Goal: Find specific fact: Find specific fact

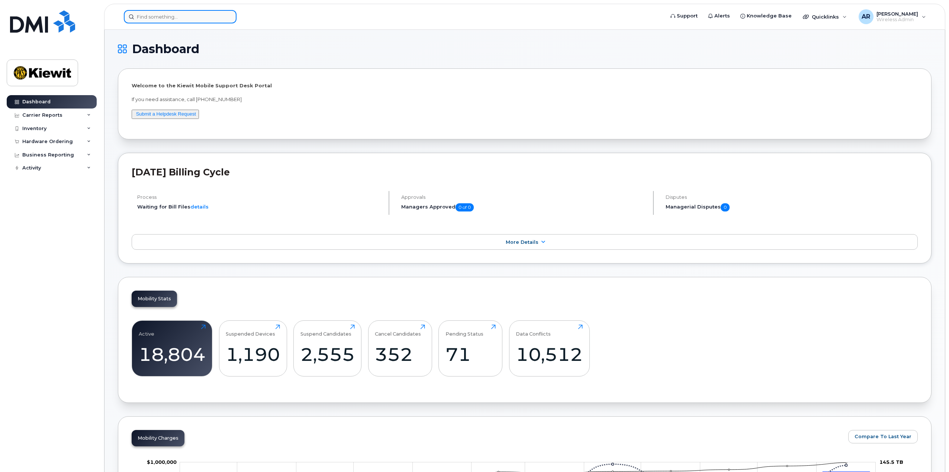
click at [149, 17] on input at bounding box center [180, 16] width 113 height 13
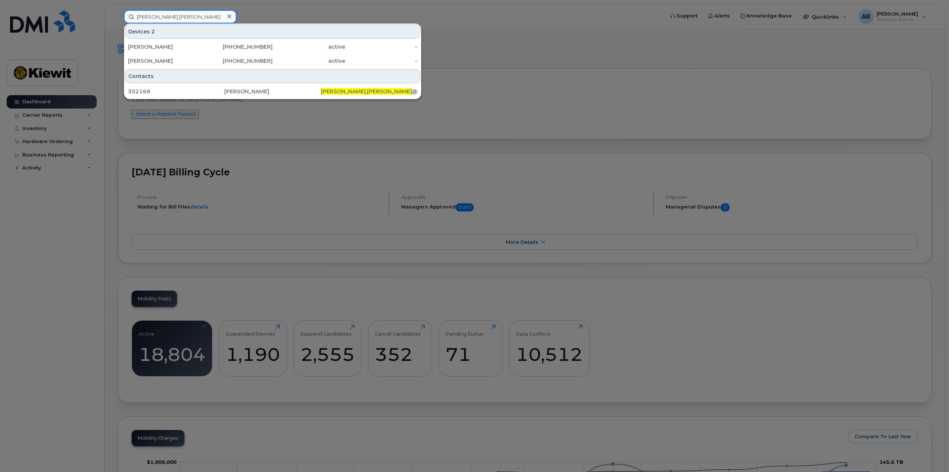
type input "[PERSON_NAME].[PERSON_NAME]"
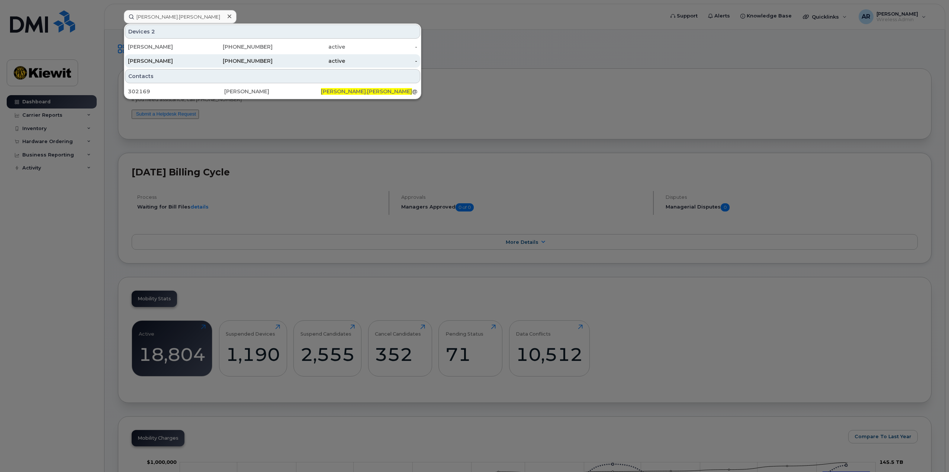
drag, startPoint x: 168, startPoint y: 63, endPoint x: 305, endPoint y: 56, distance: 137.7
click at [168, 63] on div "[PERSON_NAME]" at bounding box center [164, 60] width 72 height 7
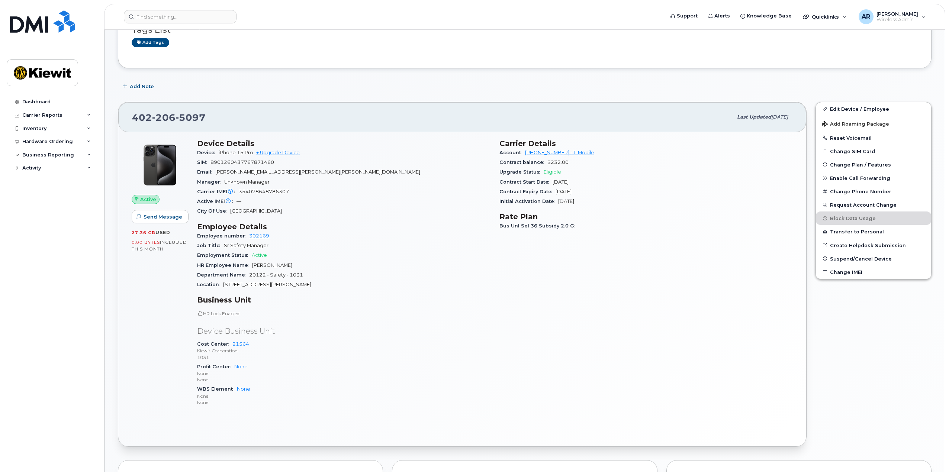
scroll to position [149, 0]
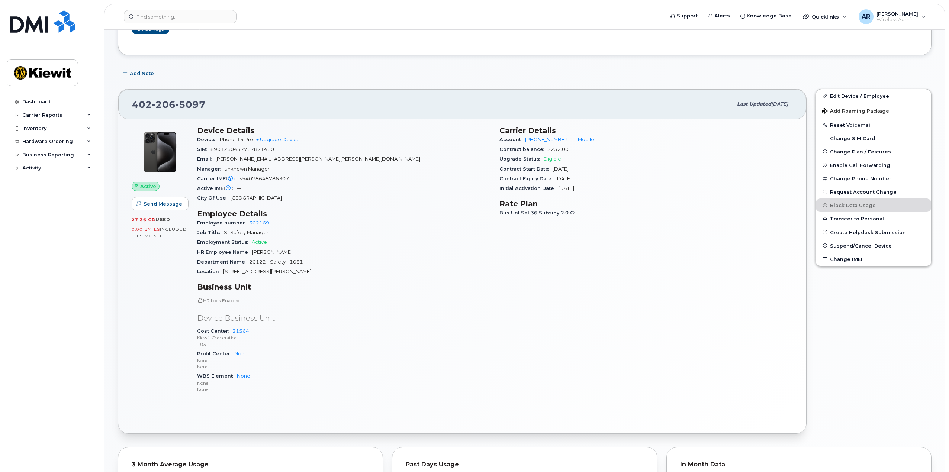
click at [321, 238] on div "Employment Status Active" at bounding box center [343, 243] width 293 height 10
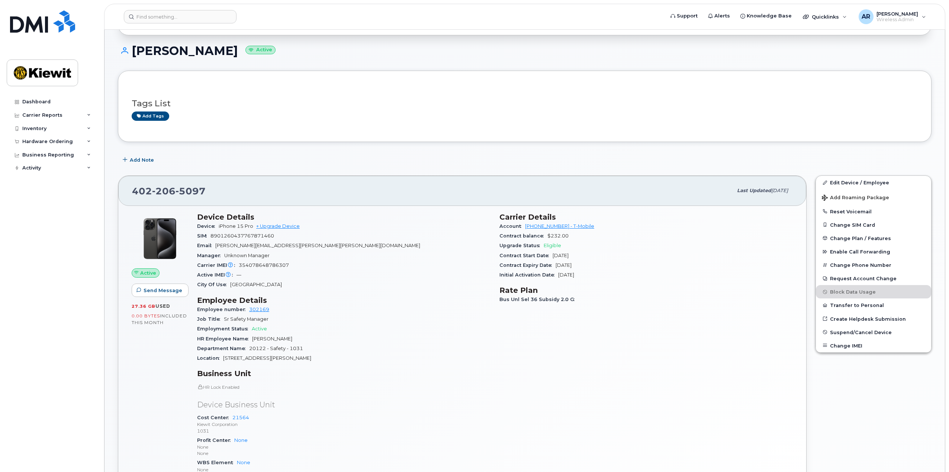
scroll to position [74, 0]
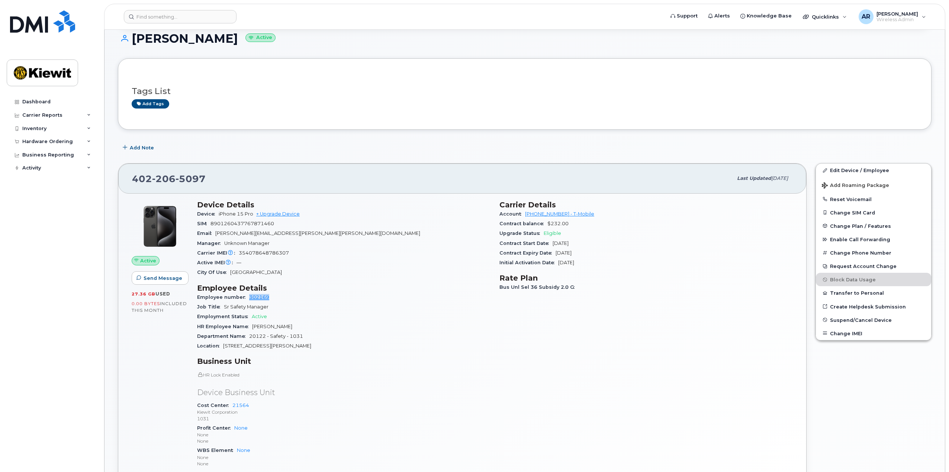
copy link "302169"
drag, startPoint x: 284, startPoint y: 299, endPoint x: 245, endPoint y: 299, distance: 39.4
click at [245, 299] on div "Employee number 302169" at bounding box center [343, 298] width 293 height 10
click at [63, 310] on div "Dashboard Carrier Reports Monthly Billing Data Daily Data Pooling Average Costi…" at bounding box center [53, 278] width 92 height 366
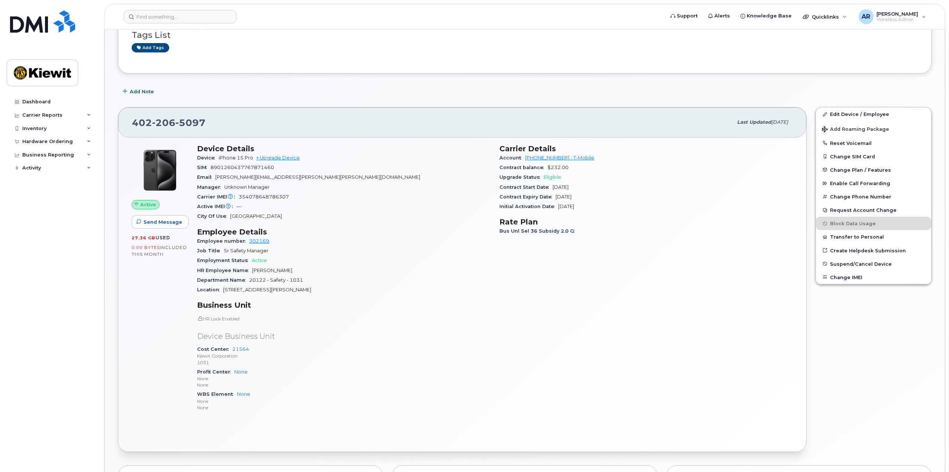
scroll to position [168, 0]
